Goal: Task Accomplishment & Management: Manage account settings

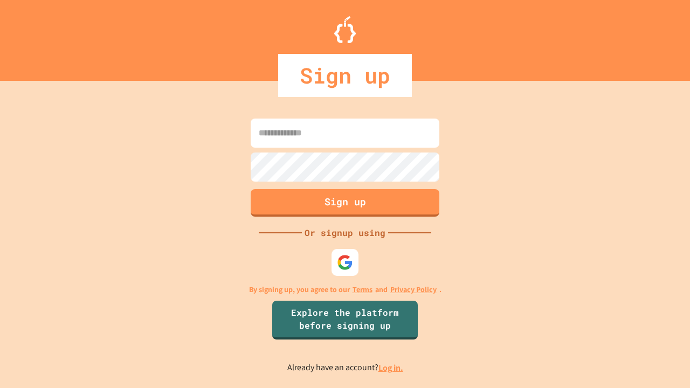
click at [391, 368] on link "Log in." at bounding box center [391, 367] width 25 height 11
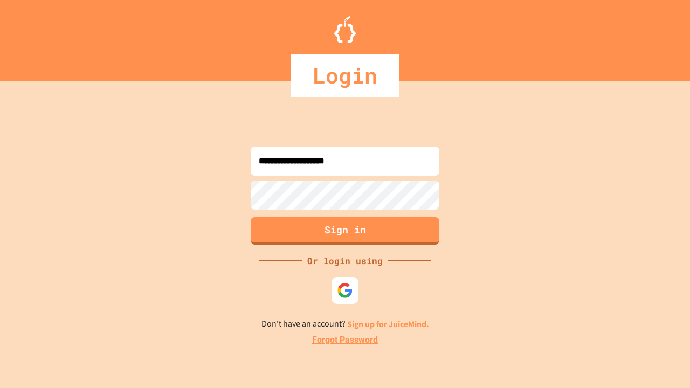
type input "**********"
